Goal: Task Accomplishment & Management: Manage account settings

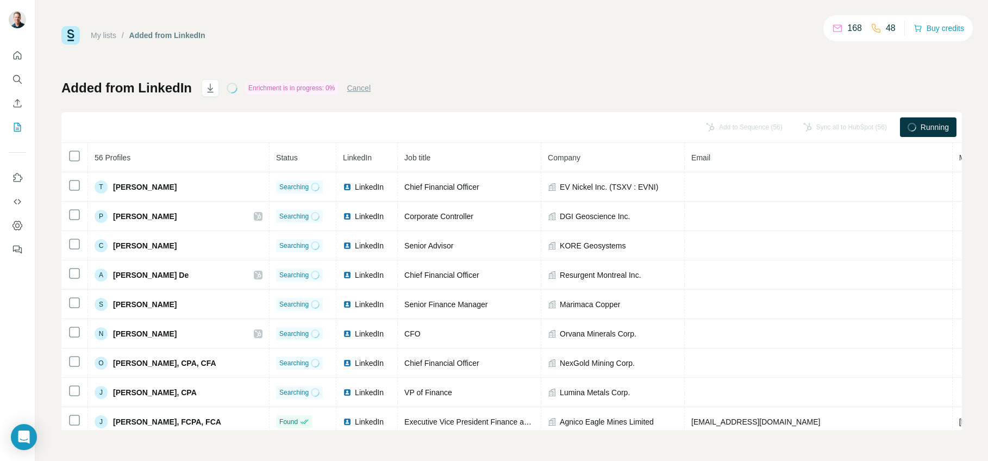
click at [850, 30] on p "168" at bounding box center [854, 28] width 15 height 13
click at [16, 51] on icon "Quick start" at bounding box center [17, 55] width 11 height 11
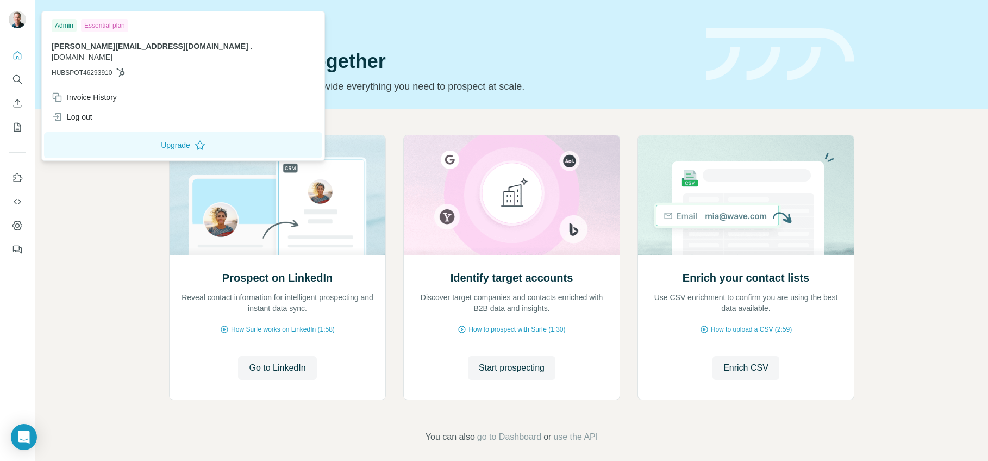
click at [17, 22] on img at bounding box center [17, 19] width 17 height 17
click at [88, 92] on div "Invoice History" at bounding box center [84, 97] width 65 height 11
click at [79, 92] on div "Invoice History" at bounding box center [84, 97] width 65 height 11
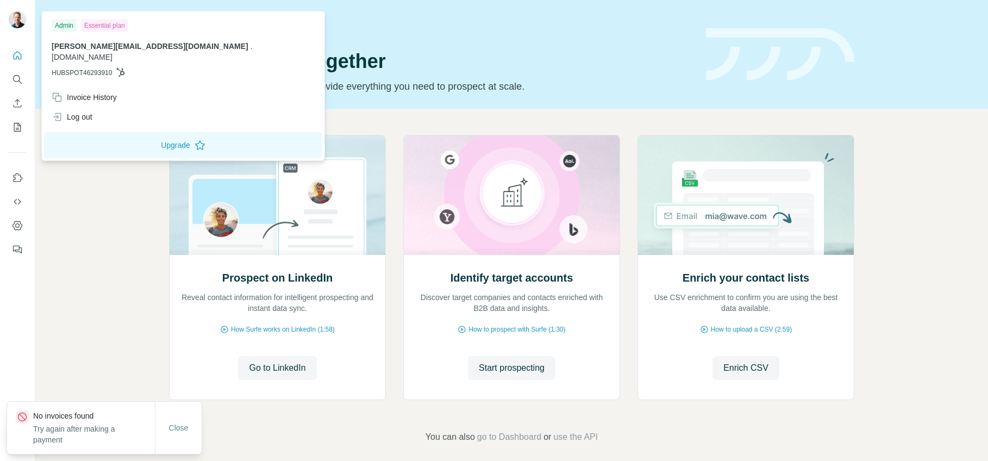
click at [87, 247] on div "Prospect on LinkedIn Reveal contact information for intelligent prospecting and…" at bounding box center [511, 289] width 952 height 361
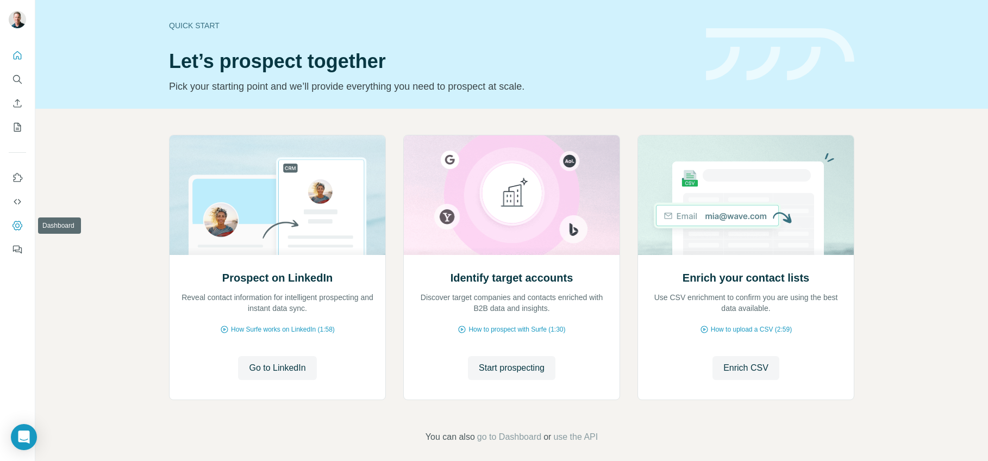
click at [16, 228] on icon "Dashboard" at bounding box center [17, 225] width 11 height 11
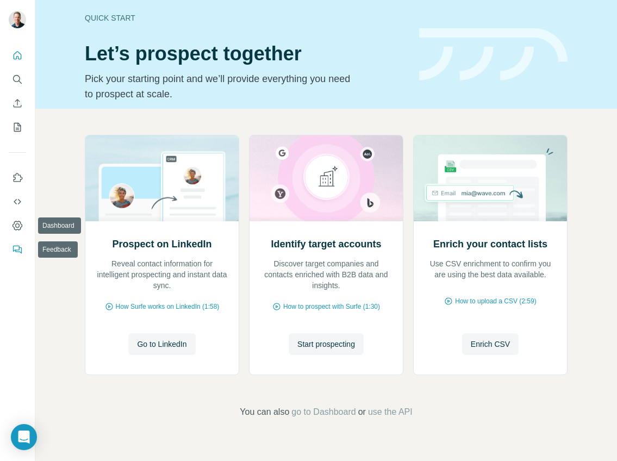
drag, startPoint x: 16, startPoint y: 240, endPoint x: 16, endPoint y: 246, distance: 6.0
click at [16, 246] on nav at bounding box center [17, 213] width 17 height 91
